Goal: Check status: Check status

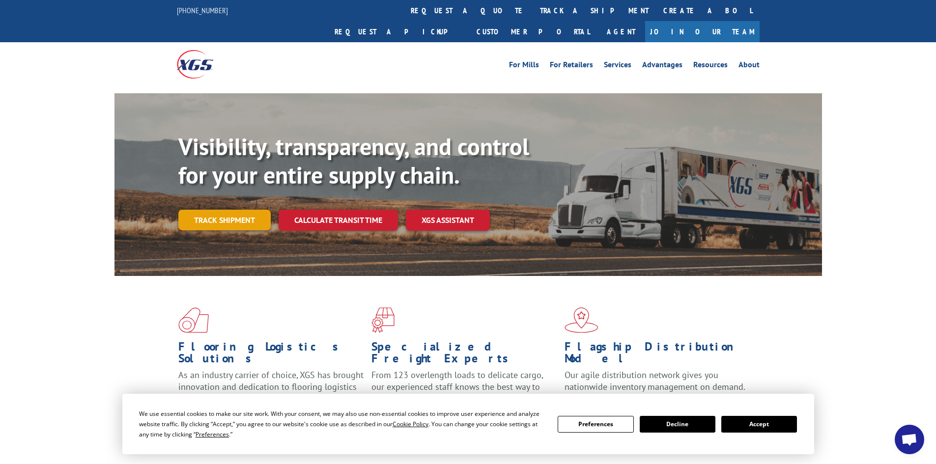
click at [243, 210] on link "Track shipment" at bounding box center [224, 220] width 92 height 21
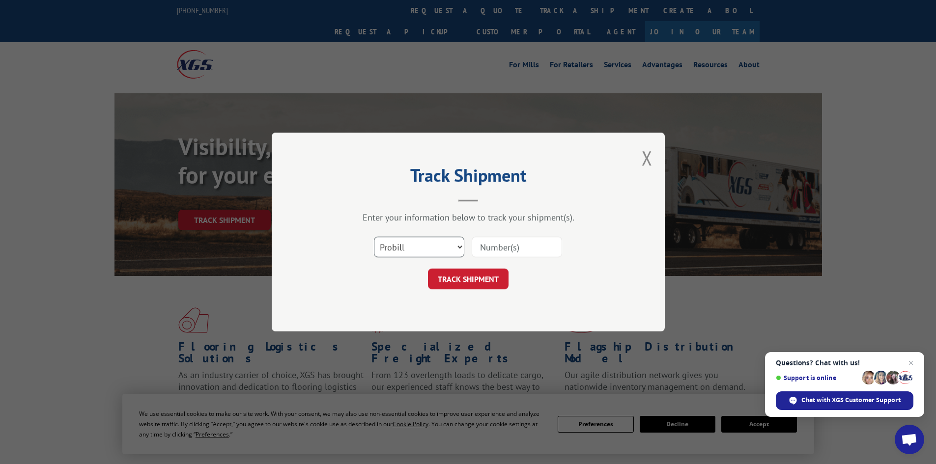
click at [456, 245] on select "Select category... Probill BOL PO" at bounding box center [419, 247] width 90 height 21
select select "bol"
click at [374, 237] on select "Select category... Probill BOL PO" at bounding box center [419, 247] width 90 height 21
click at [516, 248] on input at bounding box center [517, 247] width 90 height 21
type input "6"
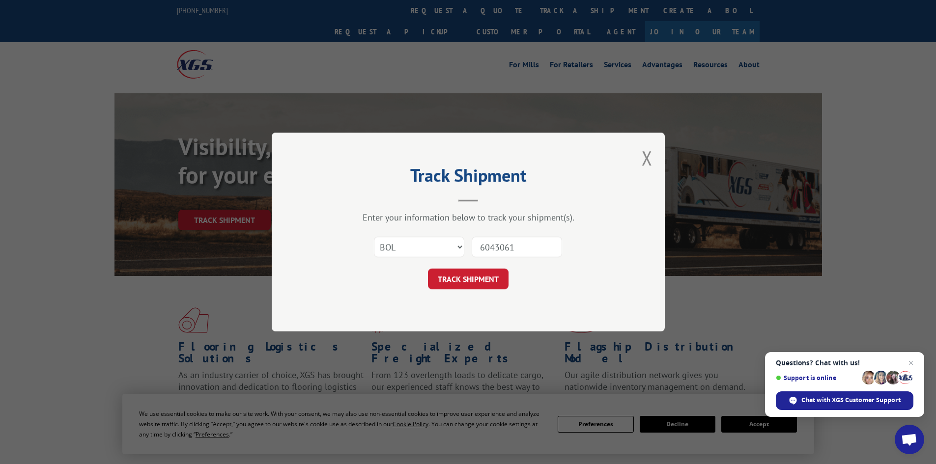
type input "6043061"
click at [428, 269] on button "TRACK SHIPMENT" at bounding box center [468, 279] width 81 height 21
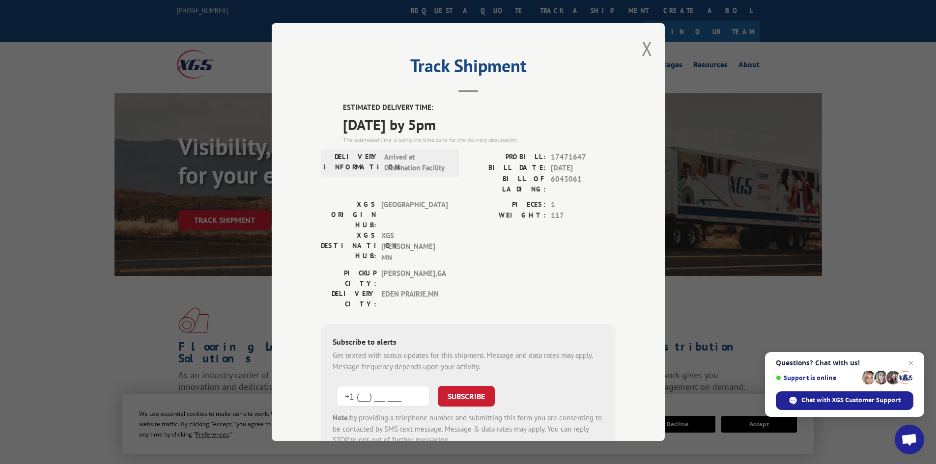
click at [360, 386] on input "+1 (___) ___-____" at bounding box center [383, 396] width 93 height 21
type input "[PHONE_NUMBER]"
click at [469, 386] on button "SUBSCRIBE" at bounding box center [466, 396] width 57 height 21
